Goal: Task Accomplishment & Management: Complete application form

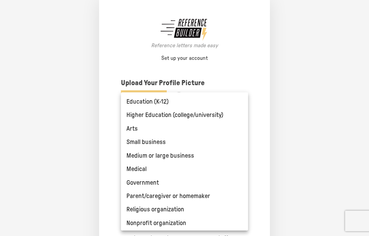
click at [136, 114] on li "Higher Education (college/university)" at bounding box center [184, 114] width 127 height 13
type input "**********"
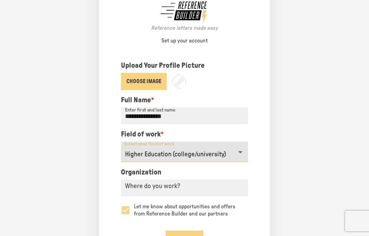
scroll to position [17, 0]
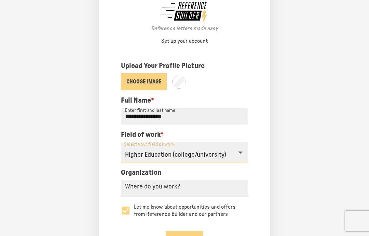
click at [167, 184] on div "Where do you work?" at bounding box center [184, 188] width 127 height 17
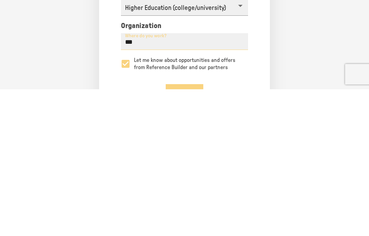
type input "****"
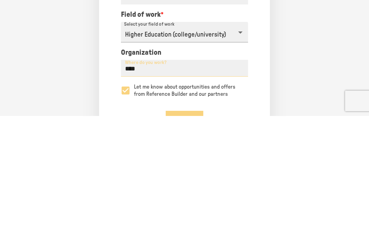
scroll to position [27, 0]
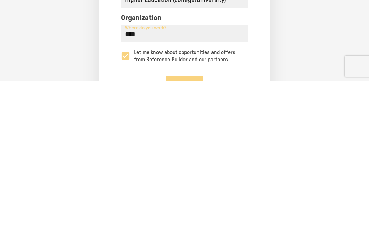
click at [186, 230] on button "Next" at bounding box center [185, 238] width 38 height 17
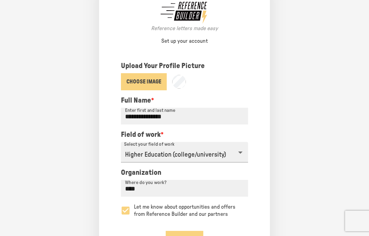
scroll to position [0, 0]
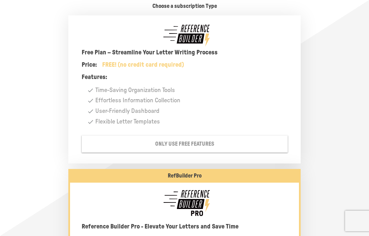
scroll to position [3, 0]
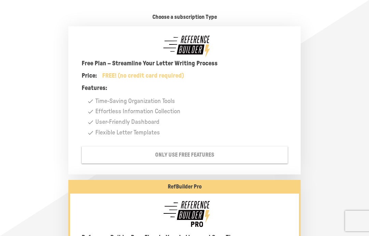
click at [197, 146] on button "Only Use Free Features" at bounding box center [185, 154] width 206 height 17
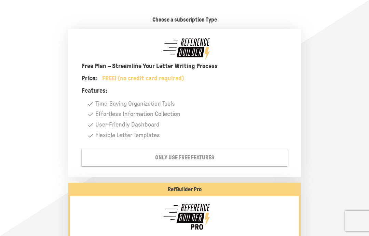
scroll to position [27, 0]
